Goal: Task Accomplishment & Management: Use online tool/utility

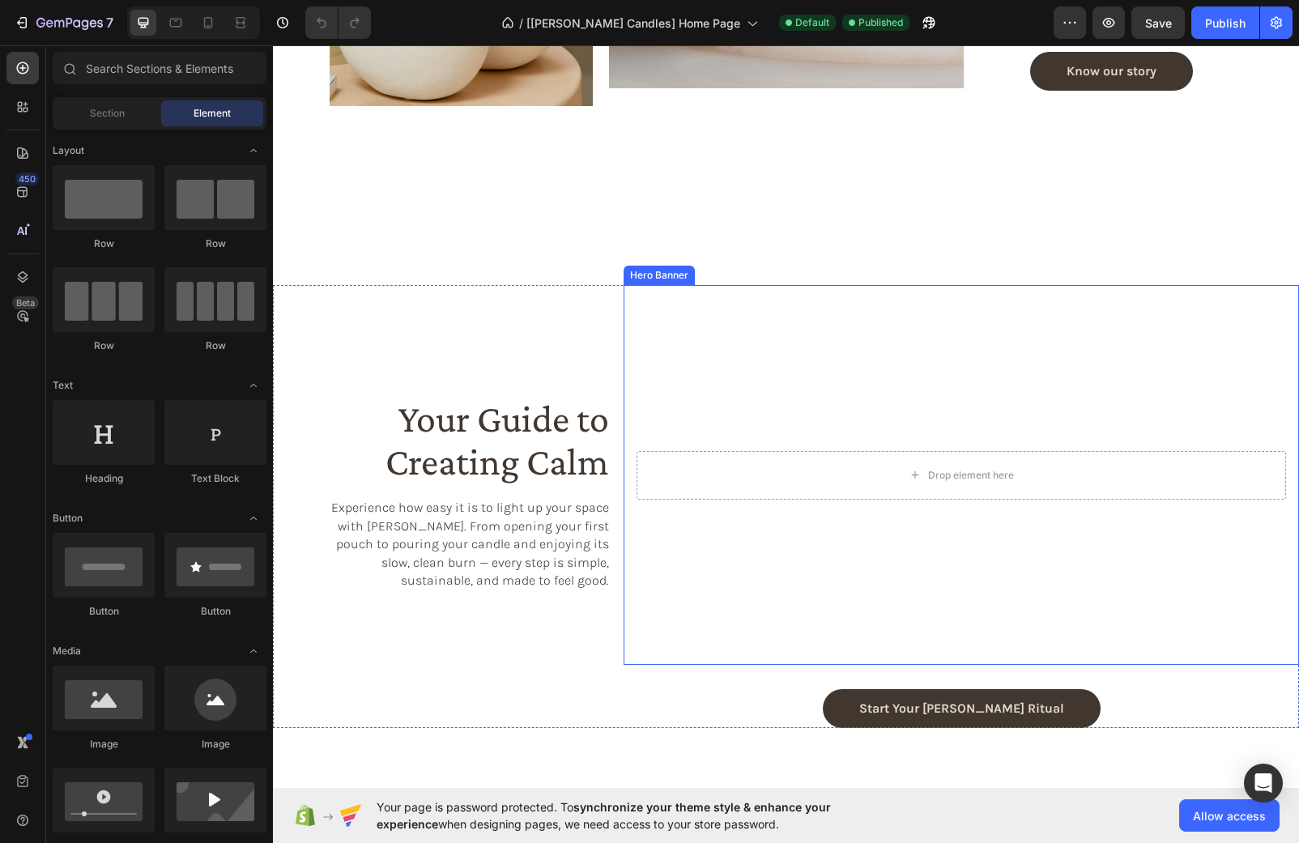
scroll to position [2080, 0]
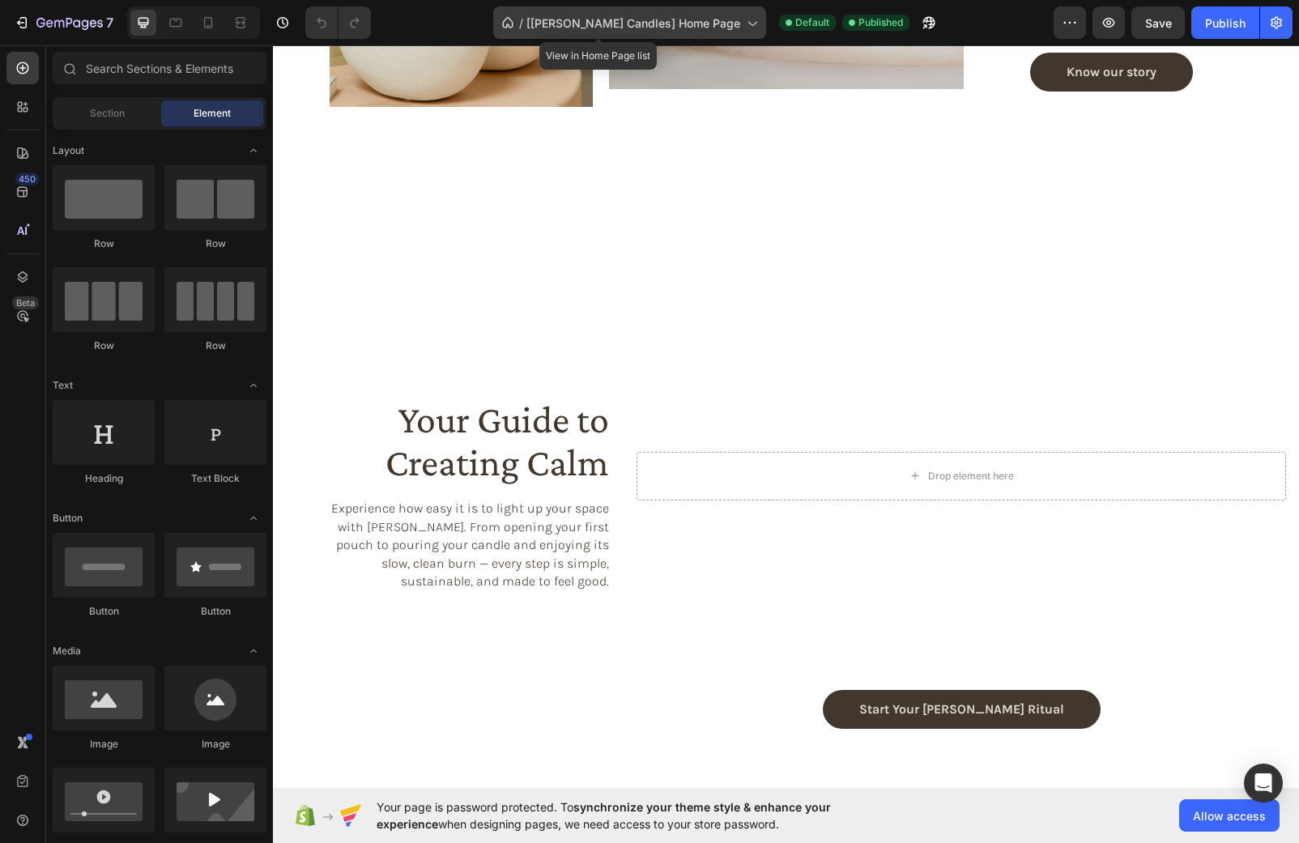
click at [691, 23] on span "[Cerra Candles] Home Page" at bounding box center [633, 23] width 214 height 17
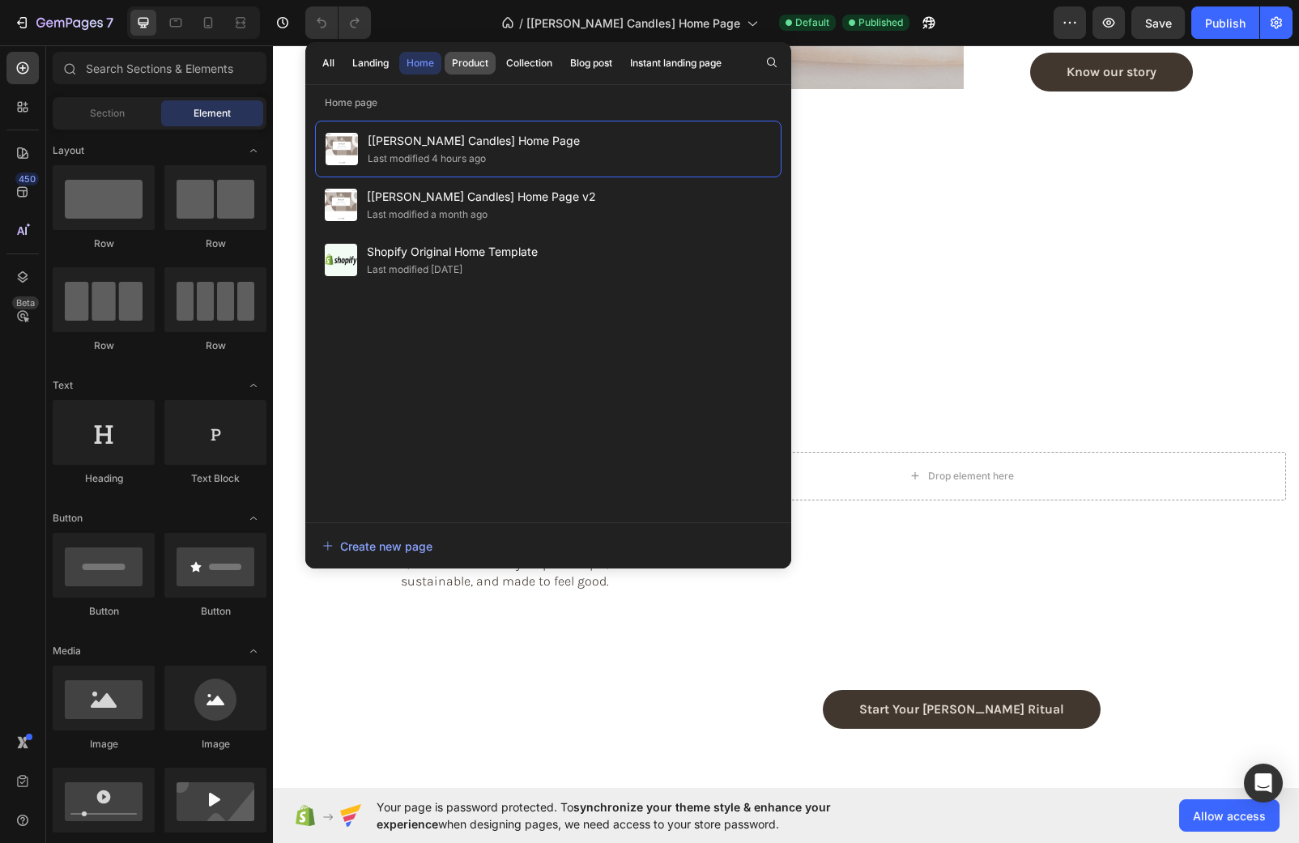
click at [468, 69] on div "Product" at bounding box center [470, 63] width 36 height 15
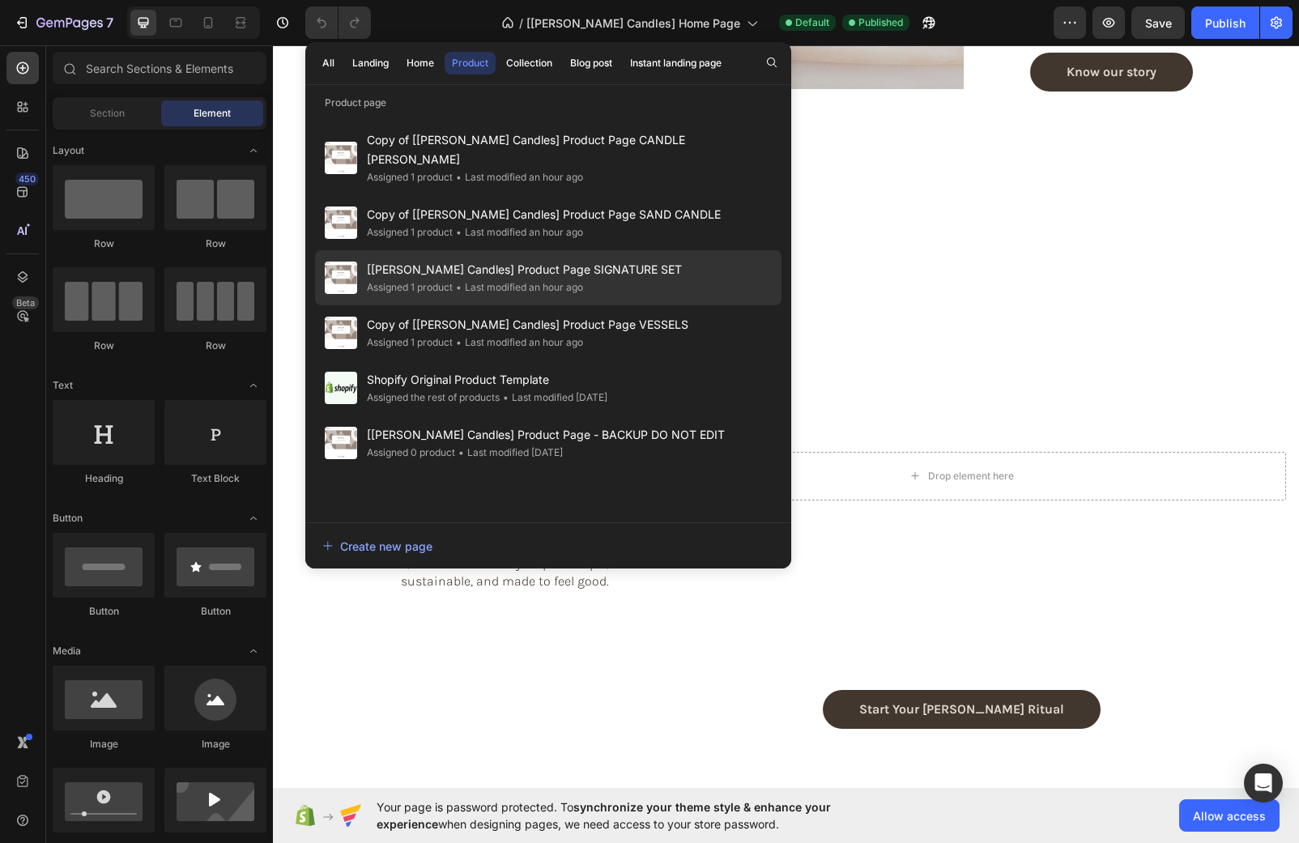
click at [556, 279] on div "• Last modified an hour ago" at bounding box center [518, 287] width 130 height 16
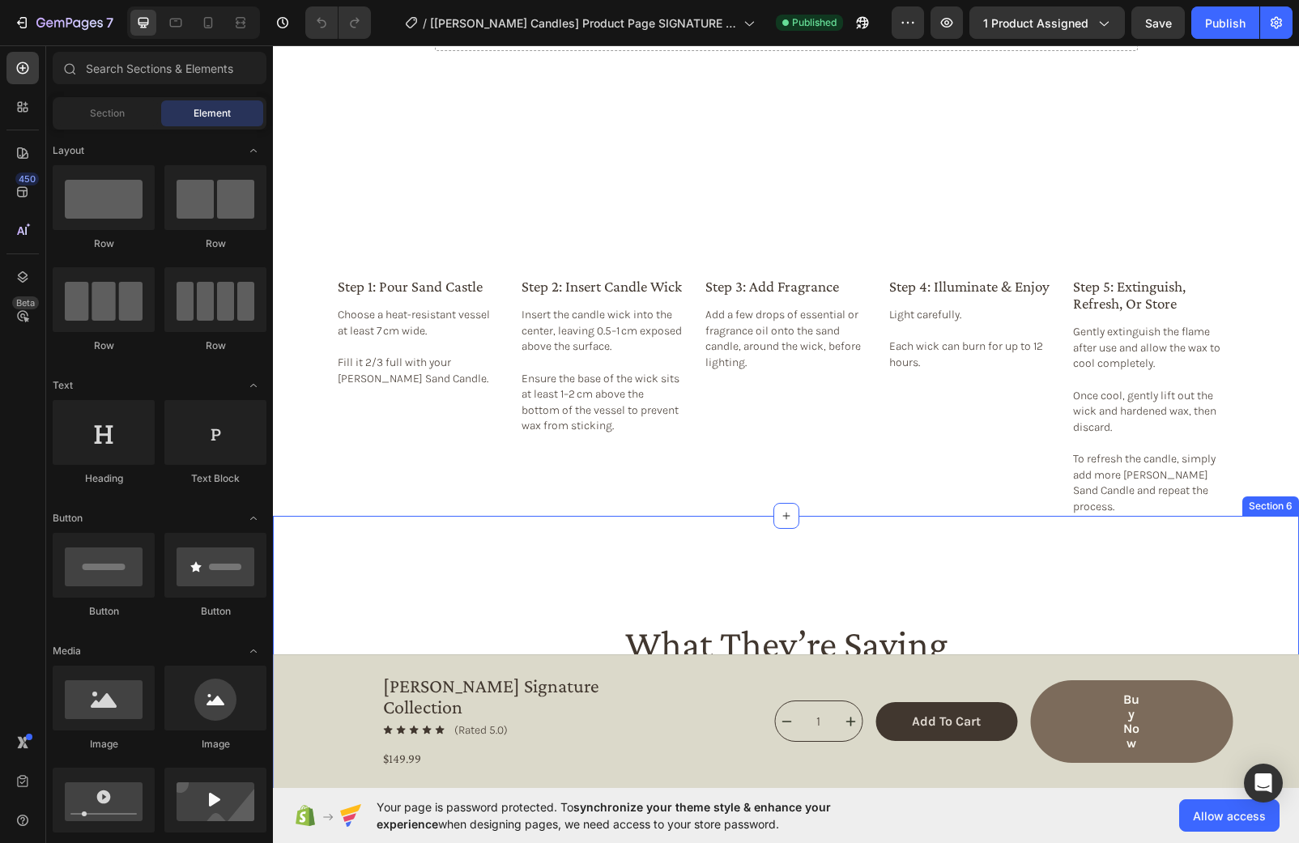
scroll to position [2482, 0]
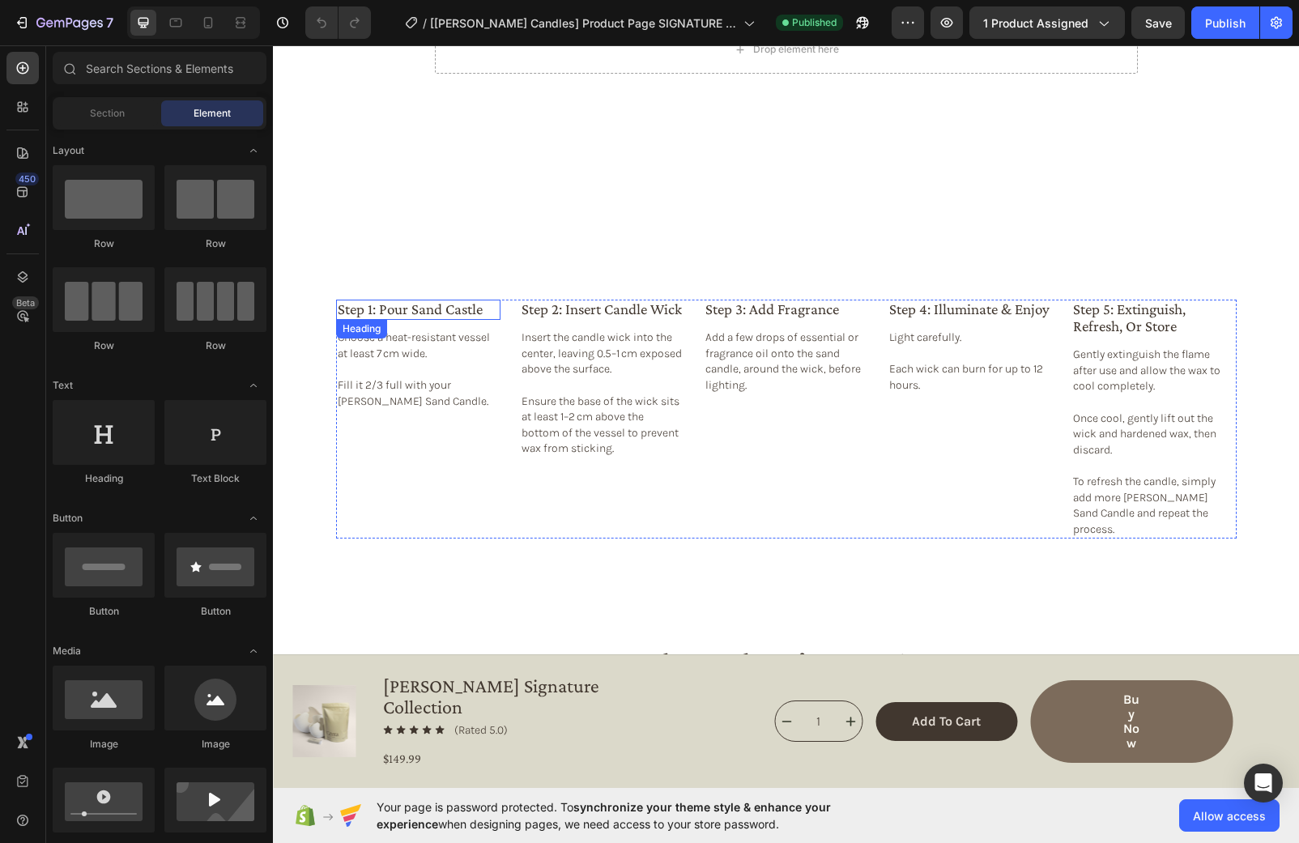
click at [463, 300] on h2 "step 1: pour sand castle" at bounding box center [418, 310] width 164 height 20
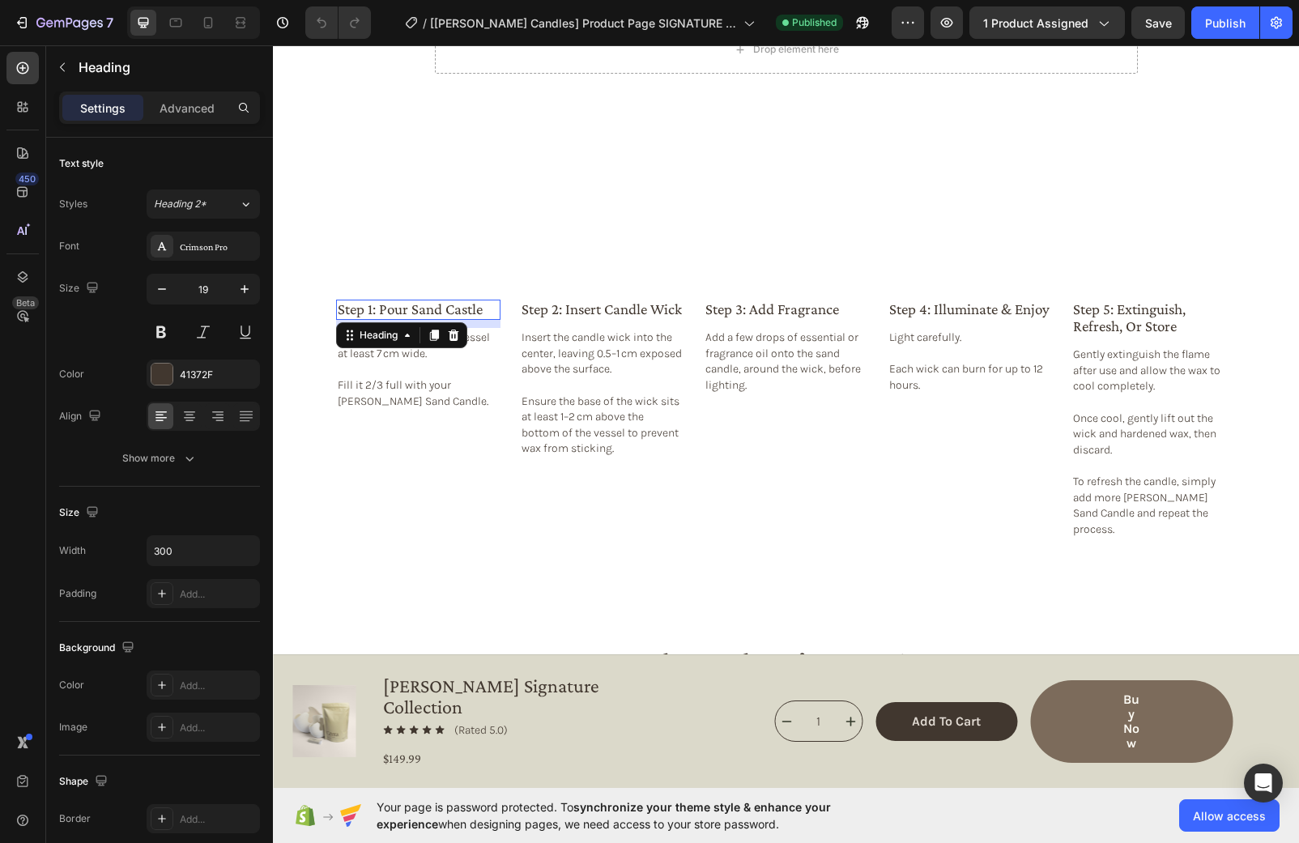
click at [462, 300] on h2 "step 1: pour sand castle" at bounding box center [418, 310] width 164 height 20
click at [1231, 26] on div "Publish" at bounding box center [1225, 23] width 40 height 17
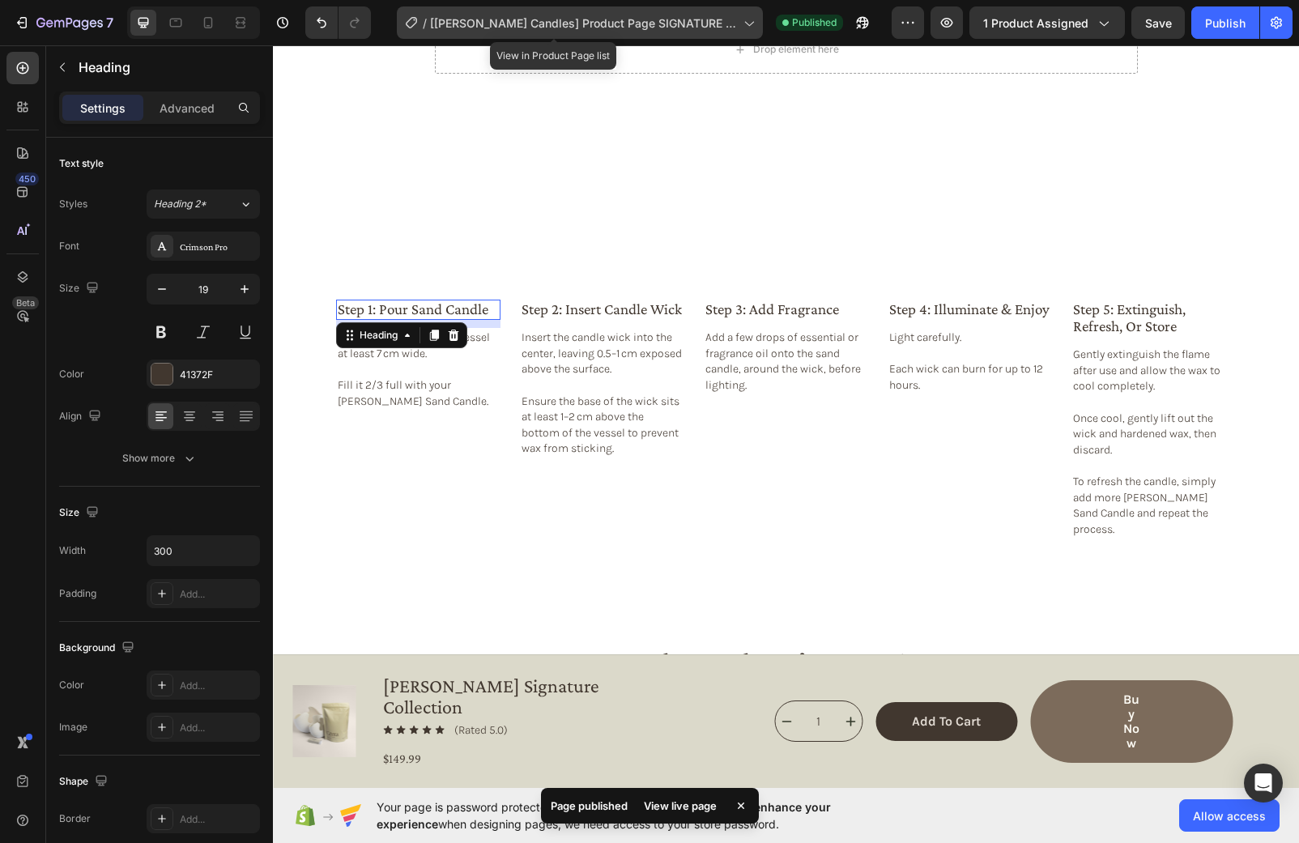
click at [699, 18] on span "[[PERSON_NAME] Candles] Product Page SIGNATURE SET" at bounding box center [583, 23] width 307 height 17
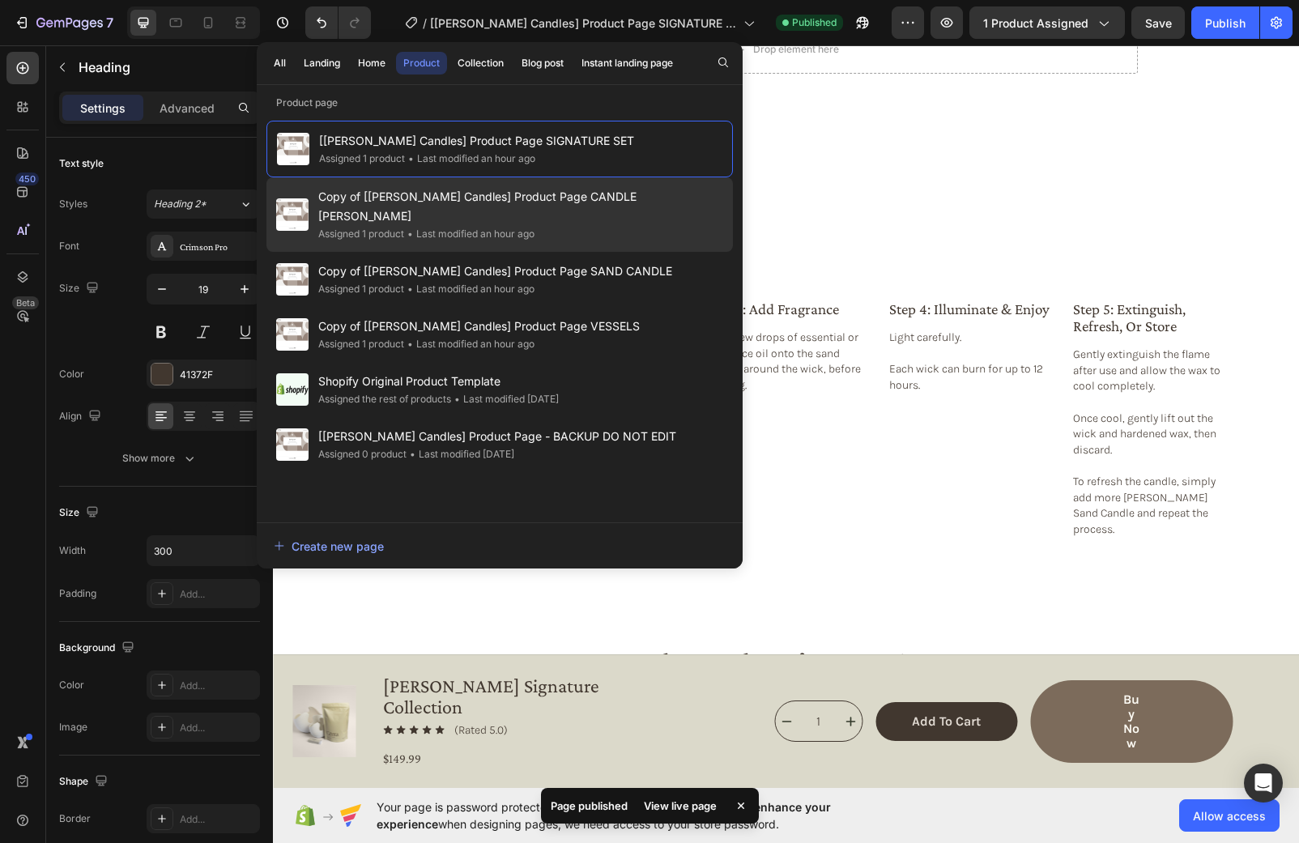
click at [534, 202] on span "Copy of [[PERSON_NAME] Candles] Product Page CANDLE [PERSON_NAME]" at bounding box center [520, 206] width 405 height 39
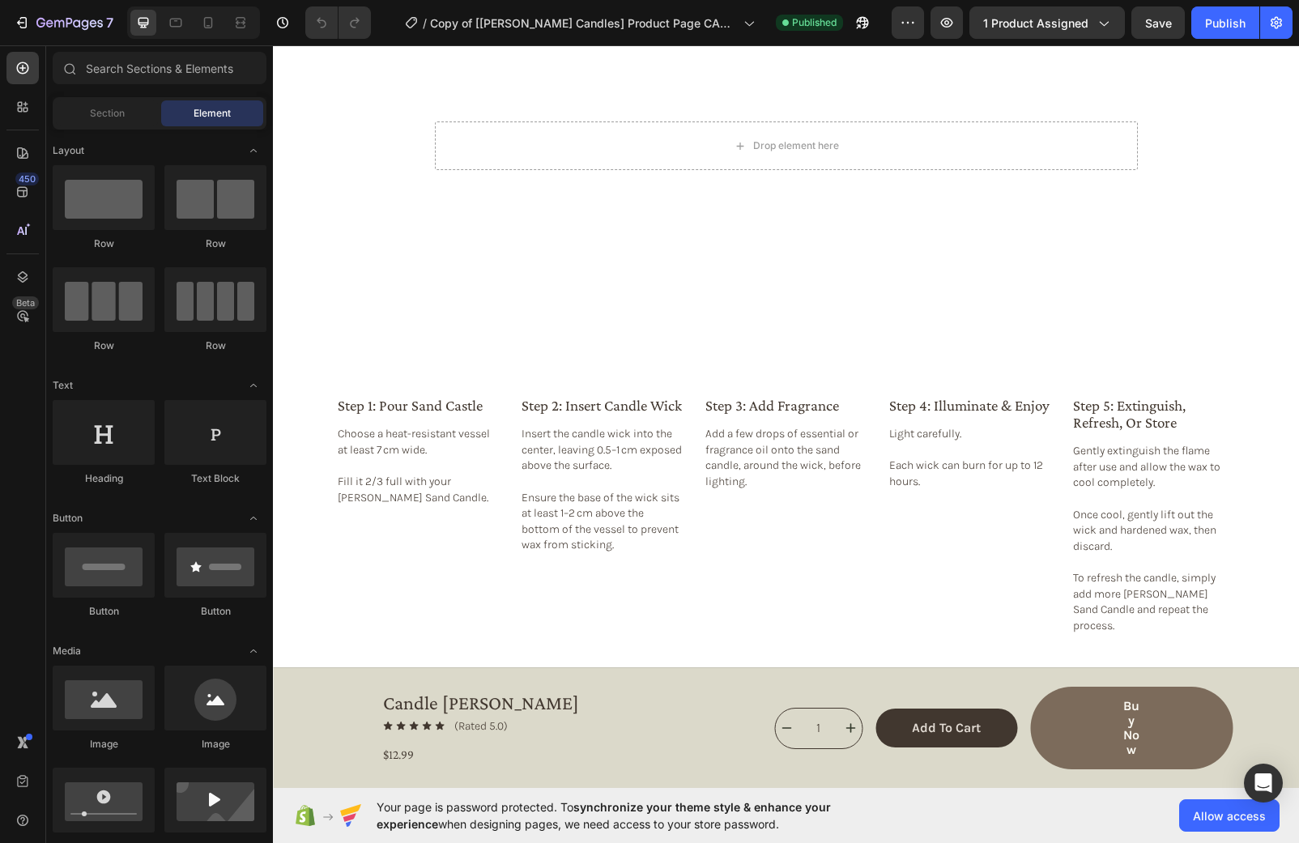
scroll to position [2363, 0]
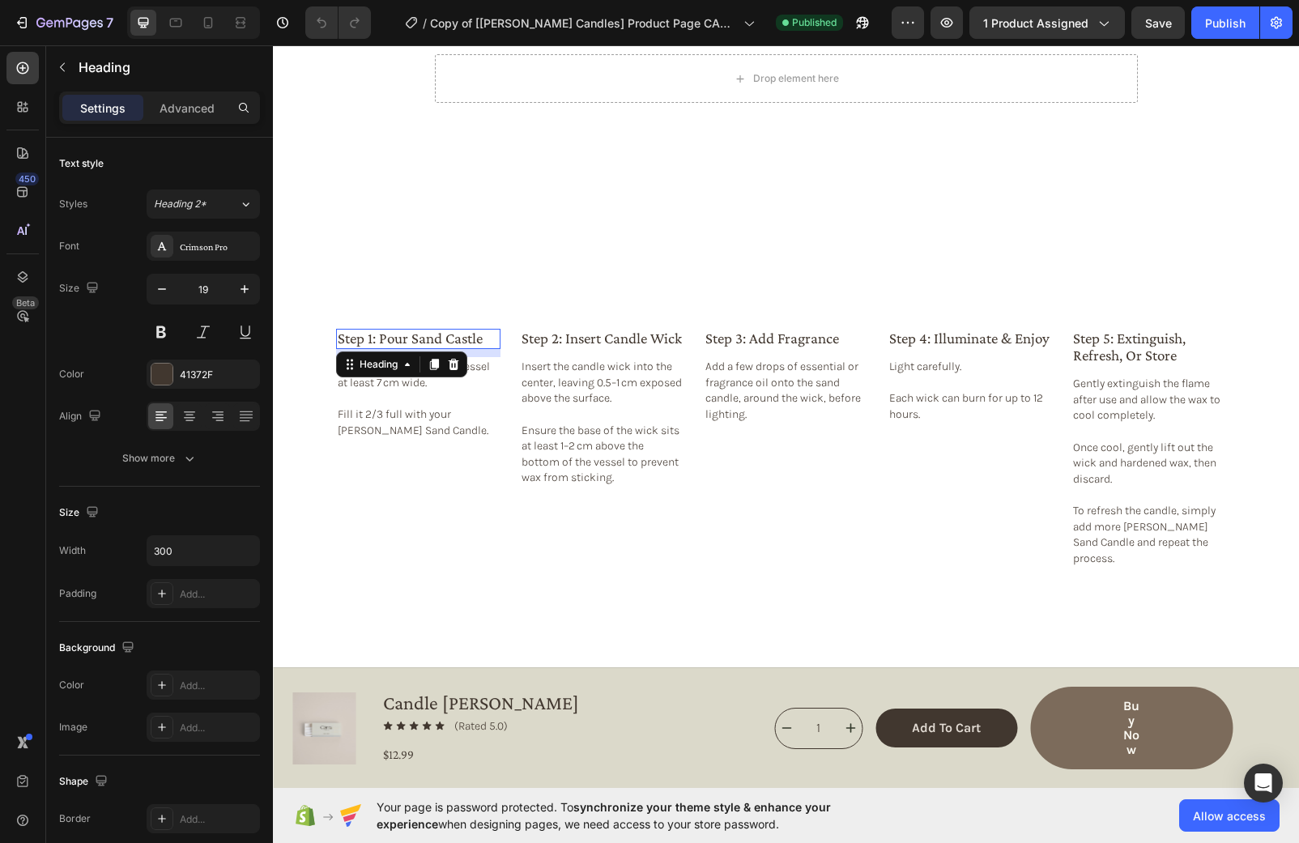
click at [471, 329] on h2 "step 1: pour sand castle" at bounding box center [418, 339] width 164 height 20
click at [1218, 19] on div "Publish" at bounding box center [1225, 23] width 40 height 17
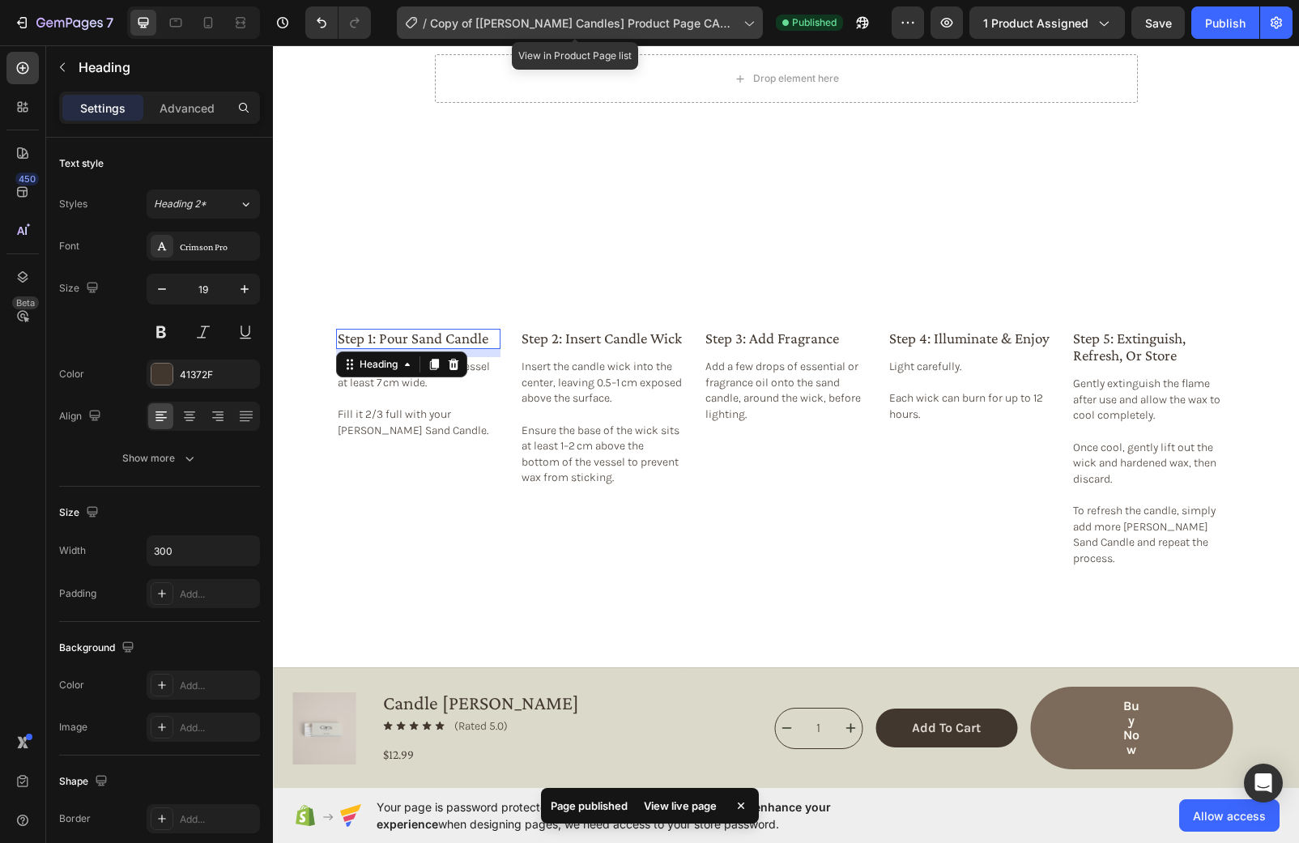
click at [721, 19] on span "Copy of [[PERSON_NAME] Candles] Product Page CANDLE [PERSON_NAME]" at bounding box center [583, 23] width 307 height 17
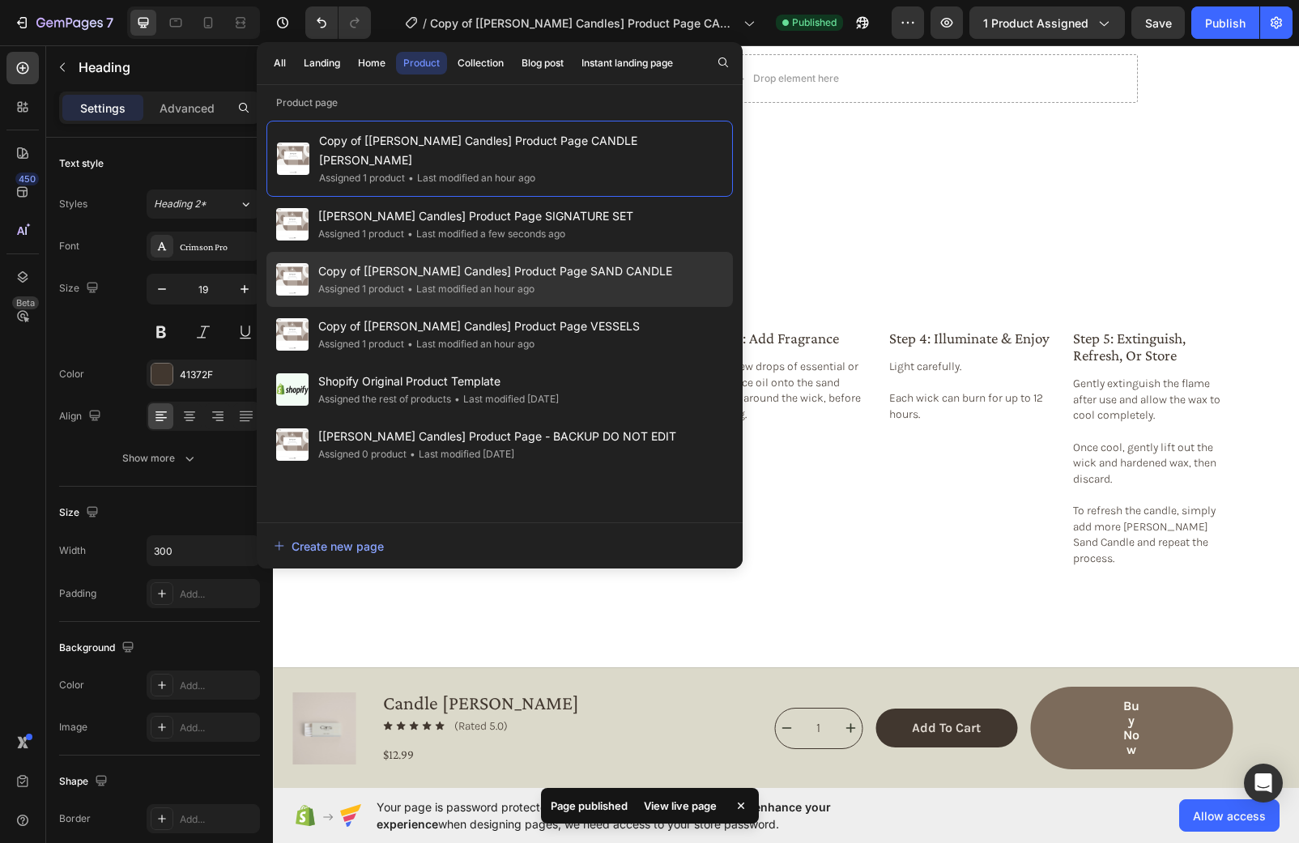
click at [576, 262] on span "Copy of [[PERSON_NAME] Candles] Product Page SAND CANDLE" at bounding box center [495, 271] width 354 height 19
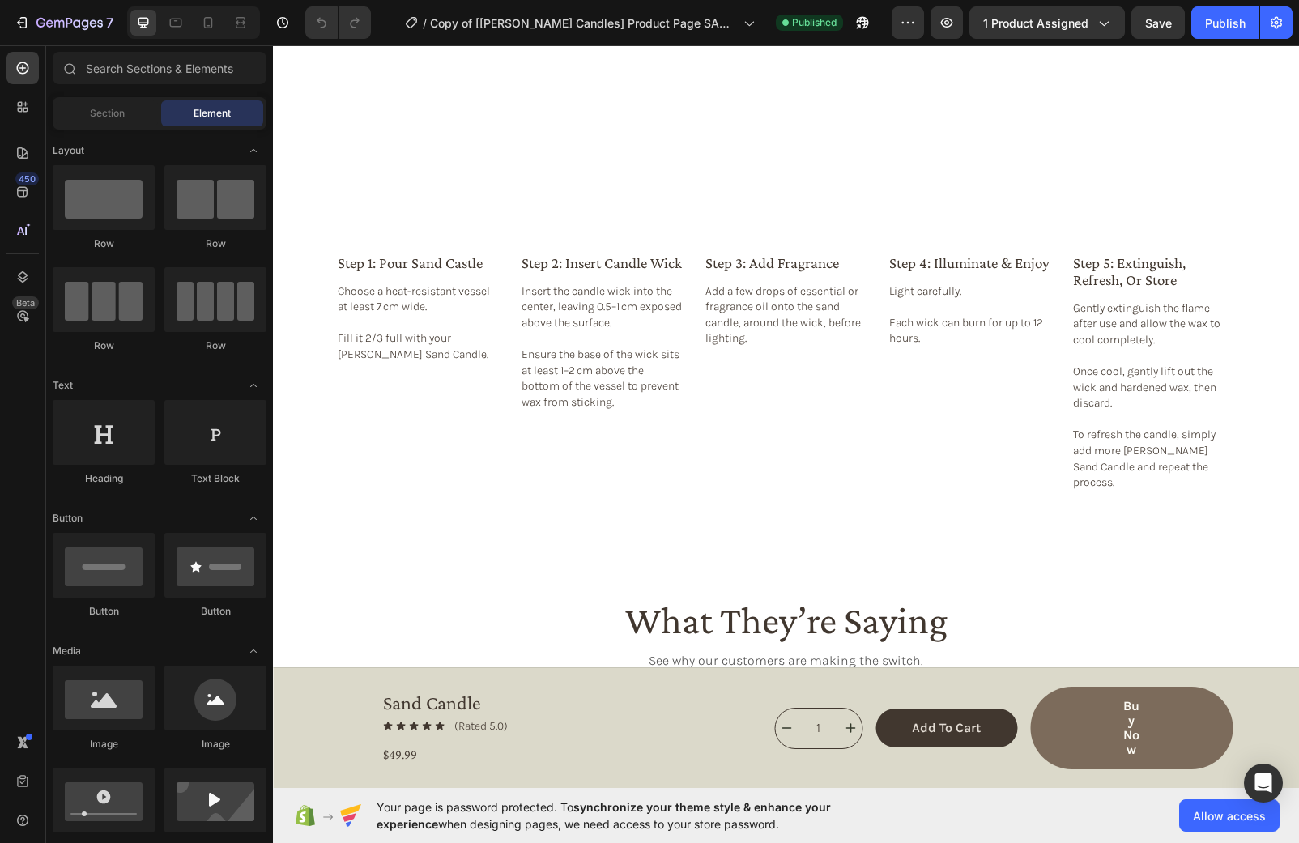
scroll to position [2428, 0]
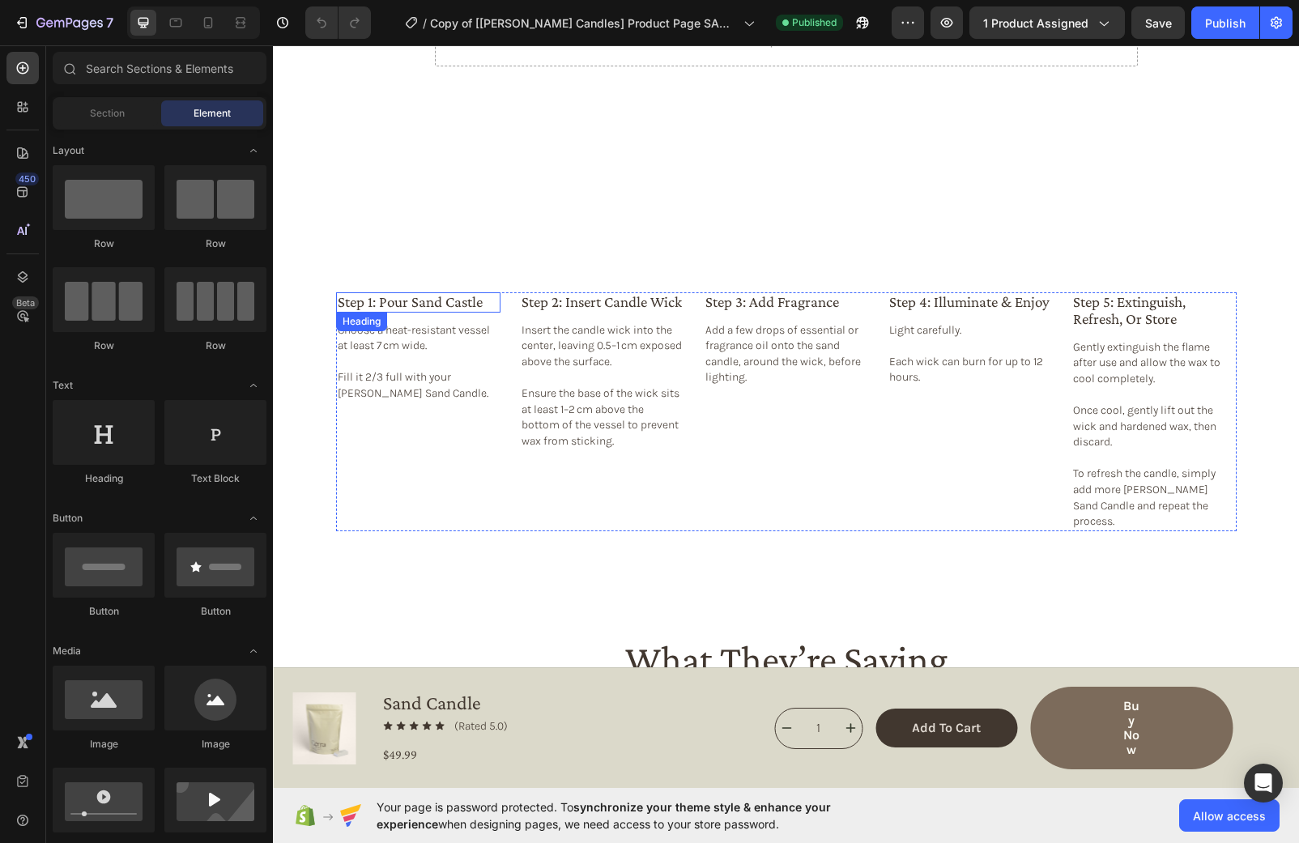
click at [434, 292] on h2 "step 1: pour sand castle" at bounding box center [418, 302] width 164 height 20
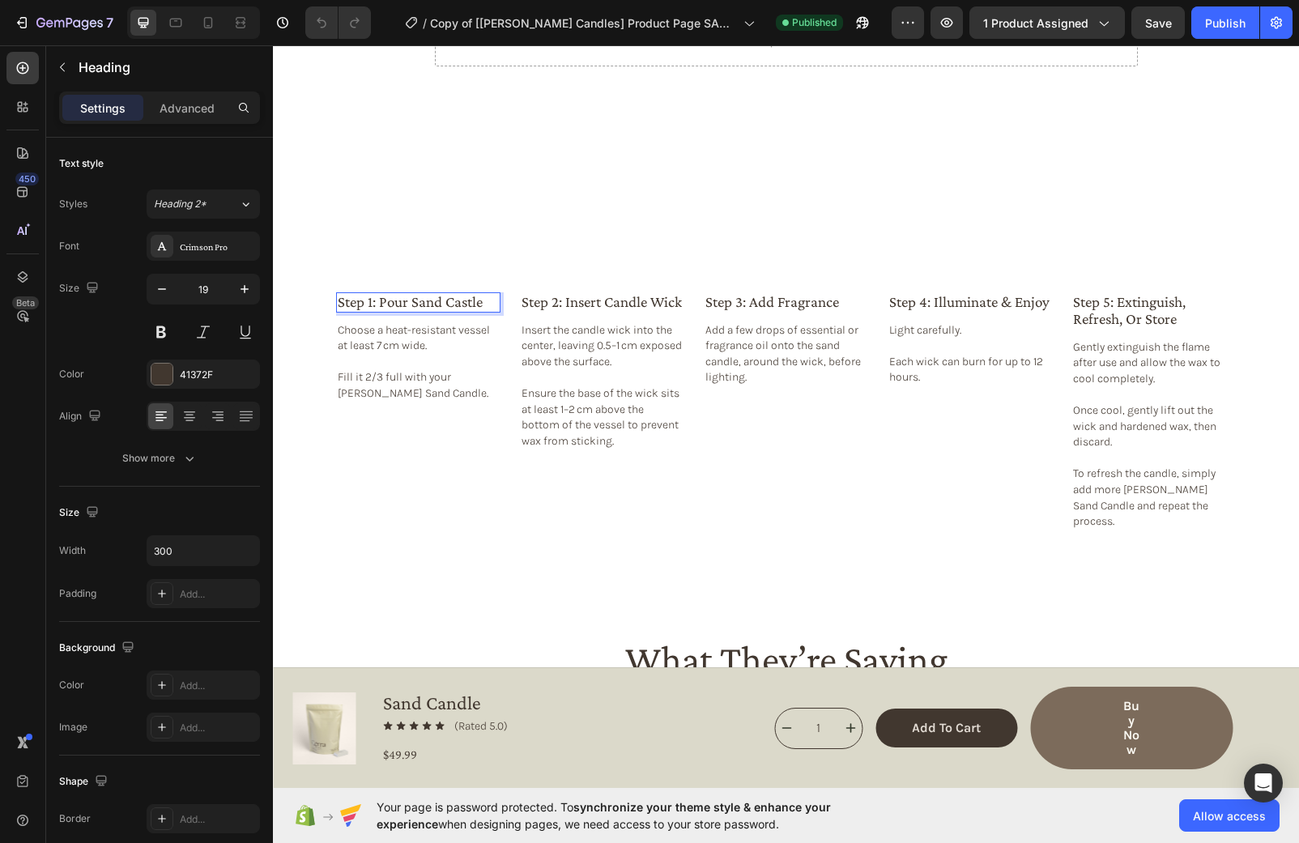
click at [434, 292] on h2 "step 1: pour sand castle" at bounding box center [418, 302] width 164 height 20
click at [464, 294] on p "step 1: pour sand castle" at bounding box center [418, 302] width 161 height 17
click at [463, 294] on p "step 1: pour sand castle" at bounding box center [418, 302] width 161 height 17
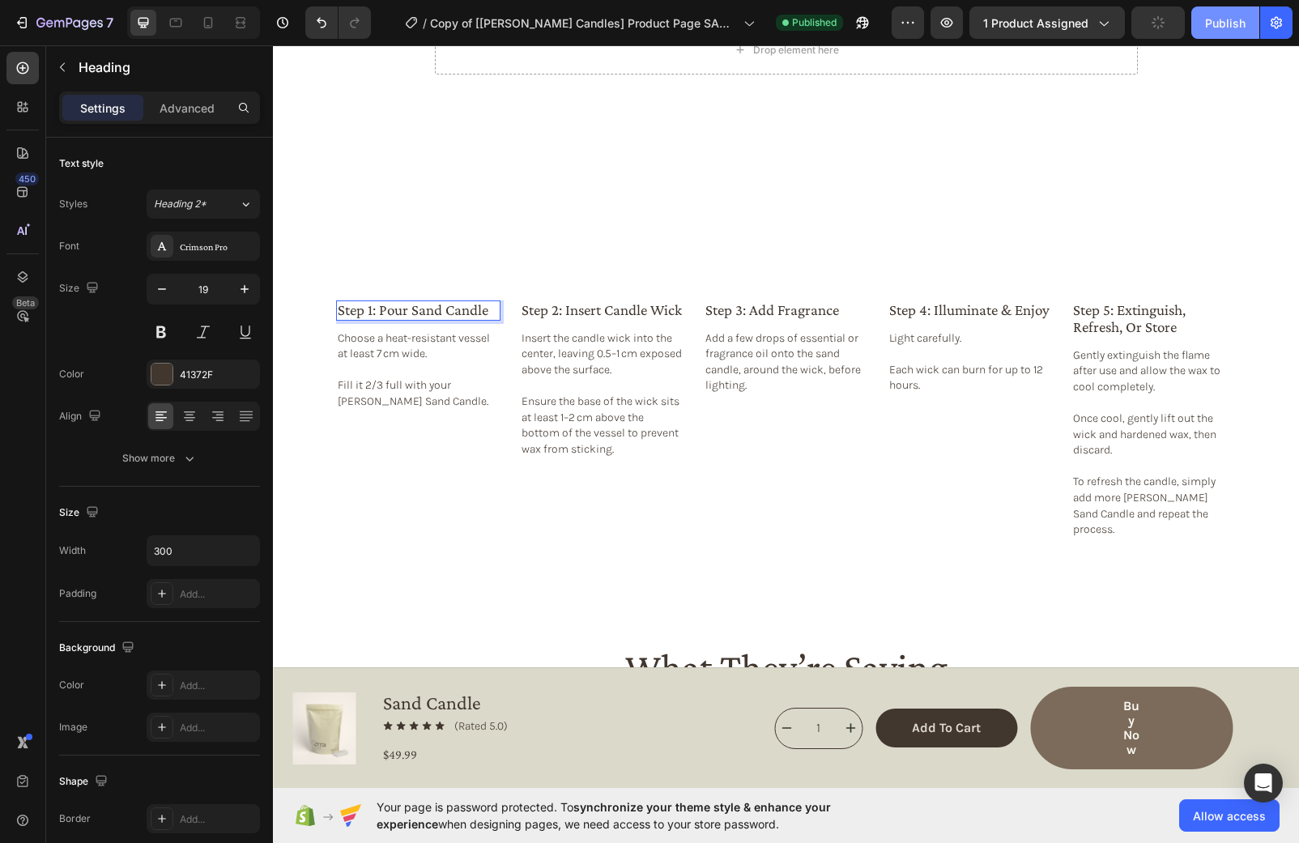
click at [1214, 17] on div "Publish" at bounding box center [1225, 23] width 40 height 17
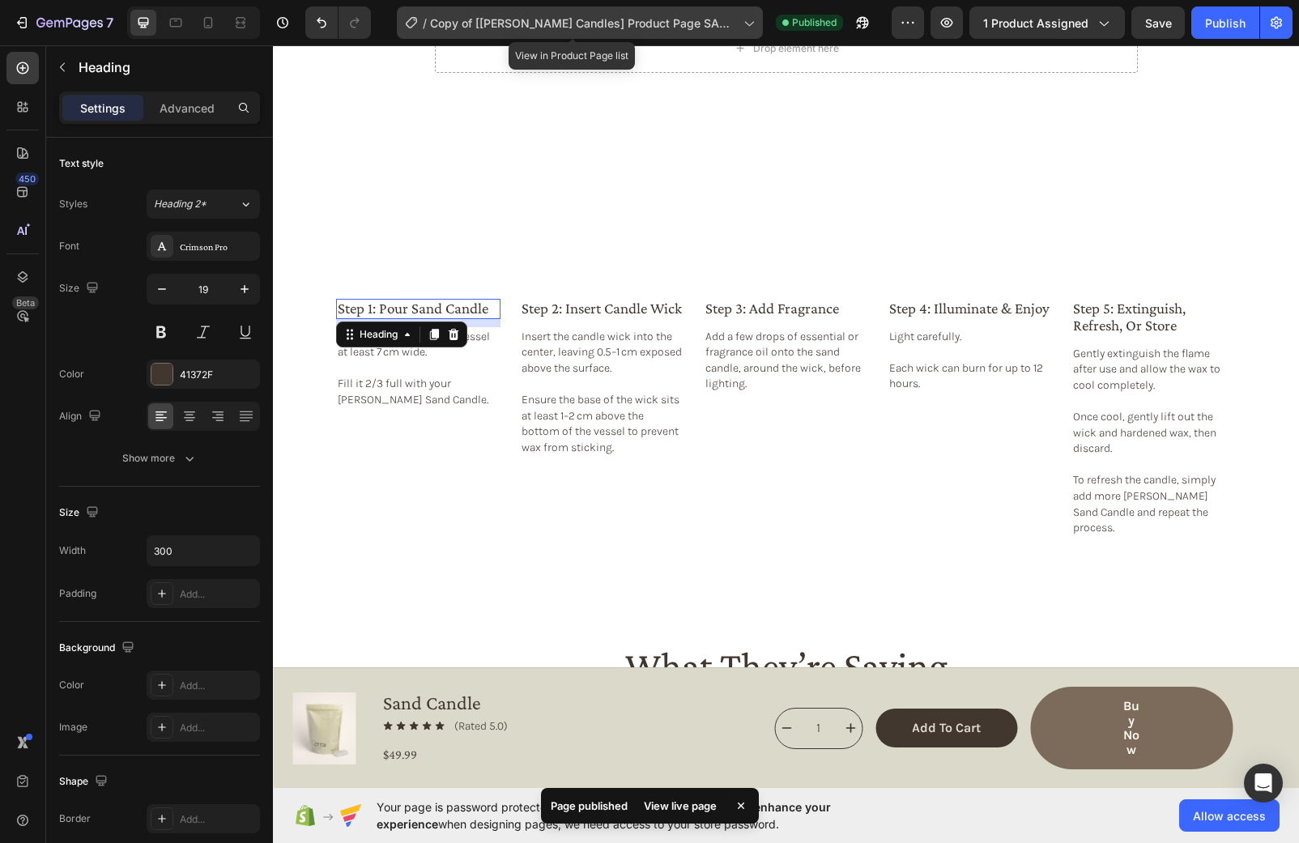
click at [720, 34] on div "/ Copy of [Cerra Candles] Product Page SAND CANDLE" at bounding box center [580, 22] width 366 height 32
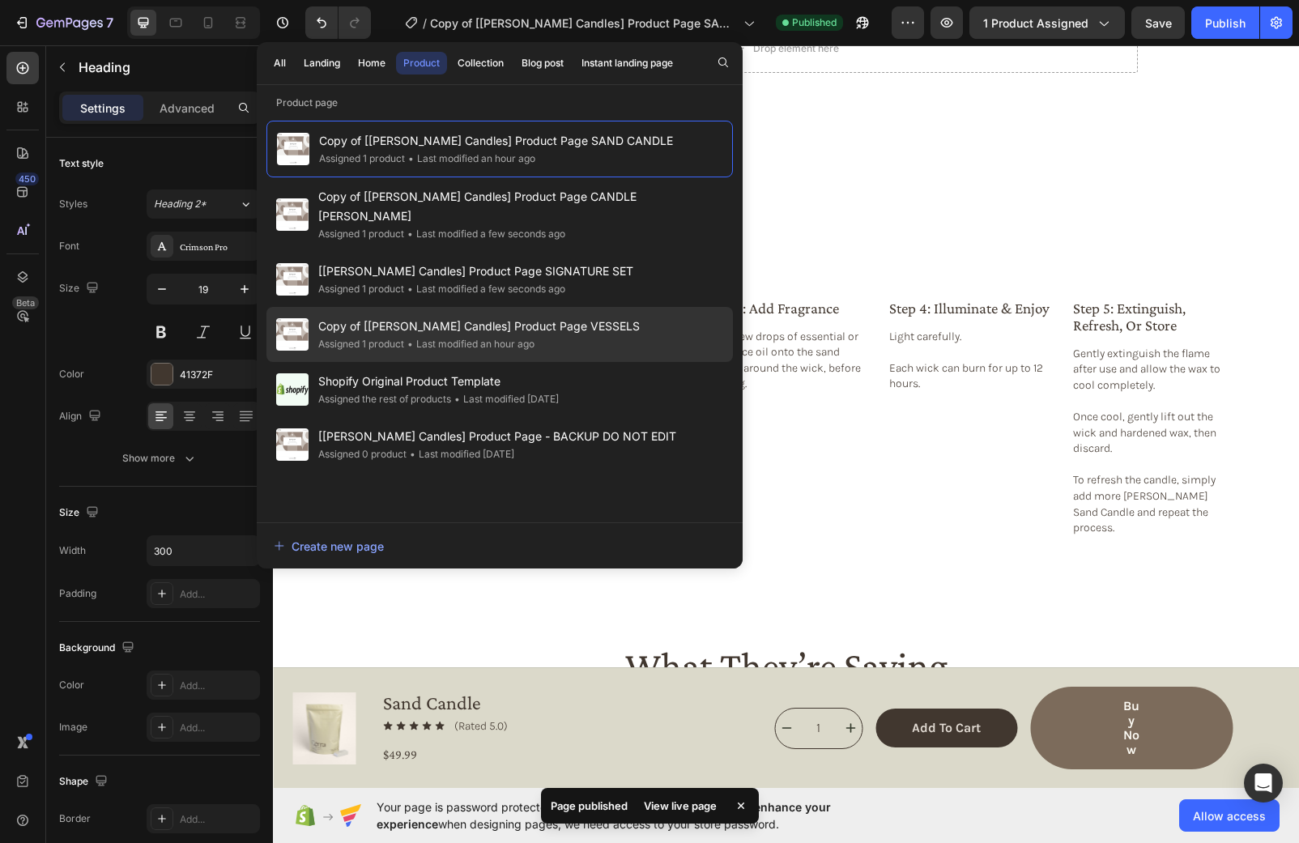
click at [610, 362] on div "Copy of [Cerra Candles] Product Page VESSELS Assigned 1 product • Last modified…" at bounding box center [499, 389] width 466 height 55
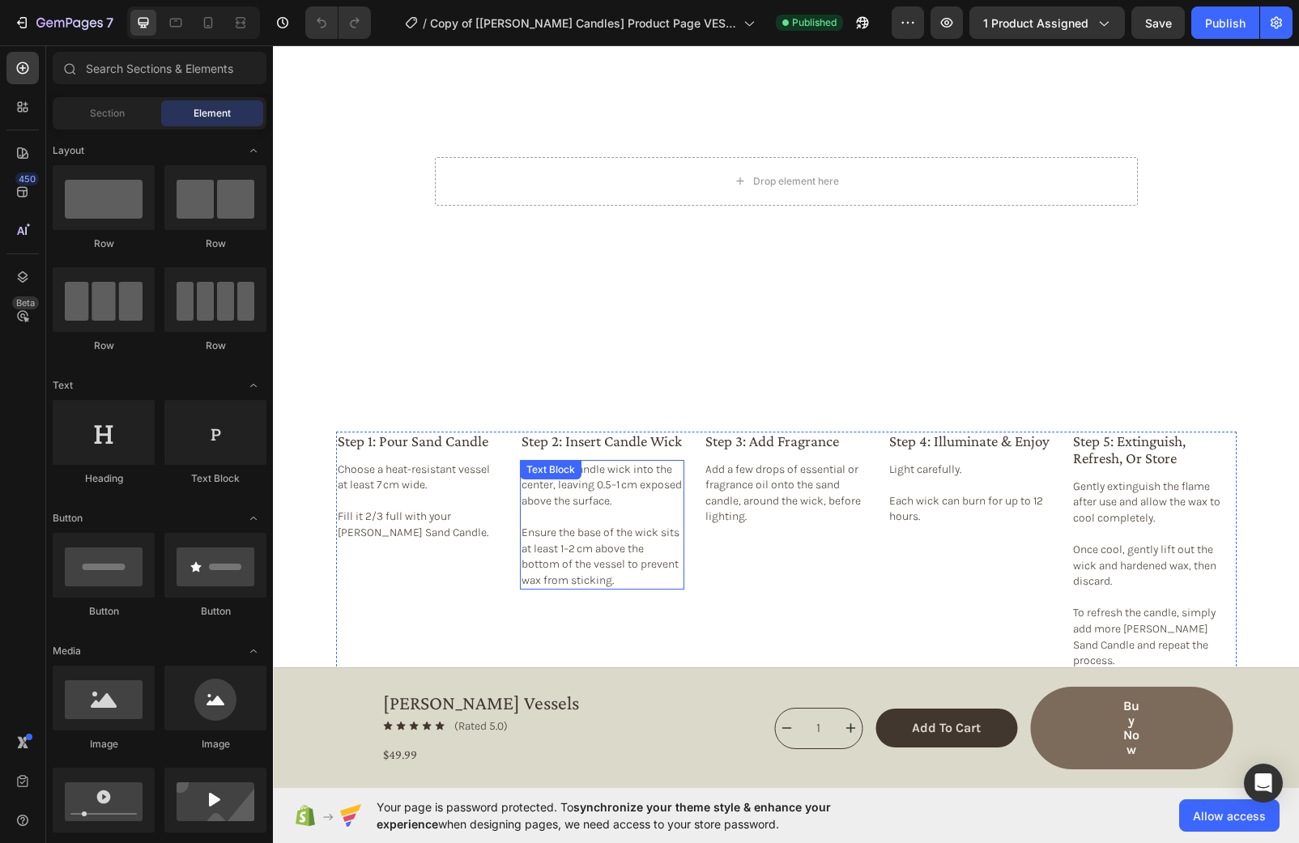
scroll to position [2274, 0]
click at [1206, 21] on div "Publish" at bounding box center [1225, 23] width 40 height 17
